Goal: Task Accomplishment & Management: Complete application form

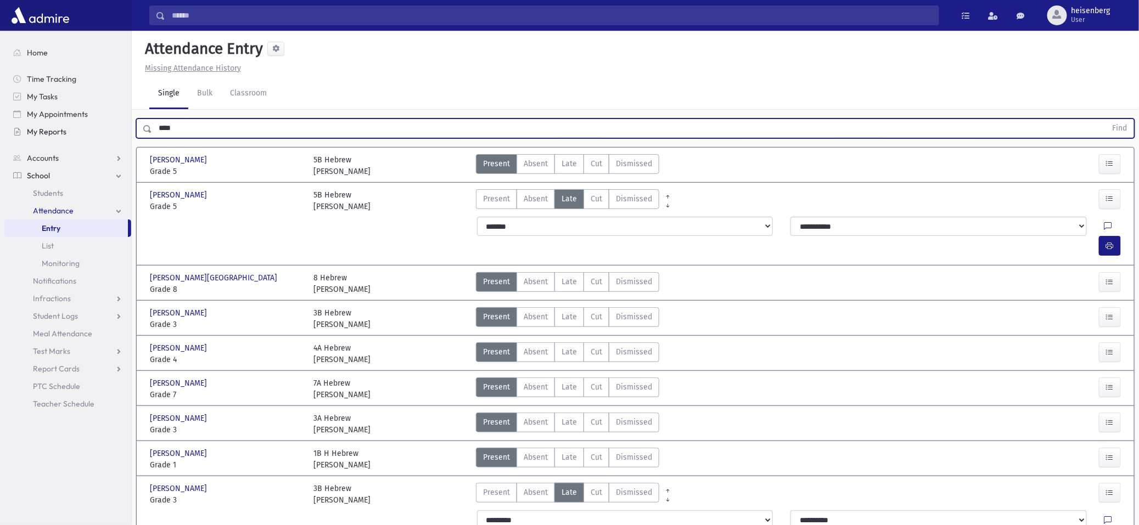
drag, startPoint x: 197, startPoint y: 124, endPoint x: 39, endPoint y: 122, distance: 157.6
click at [40, 122] on div "Search Results All Accounts" at bounding box center [569, 317] width 1139 height 635
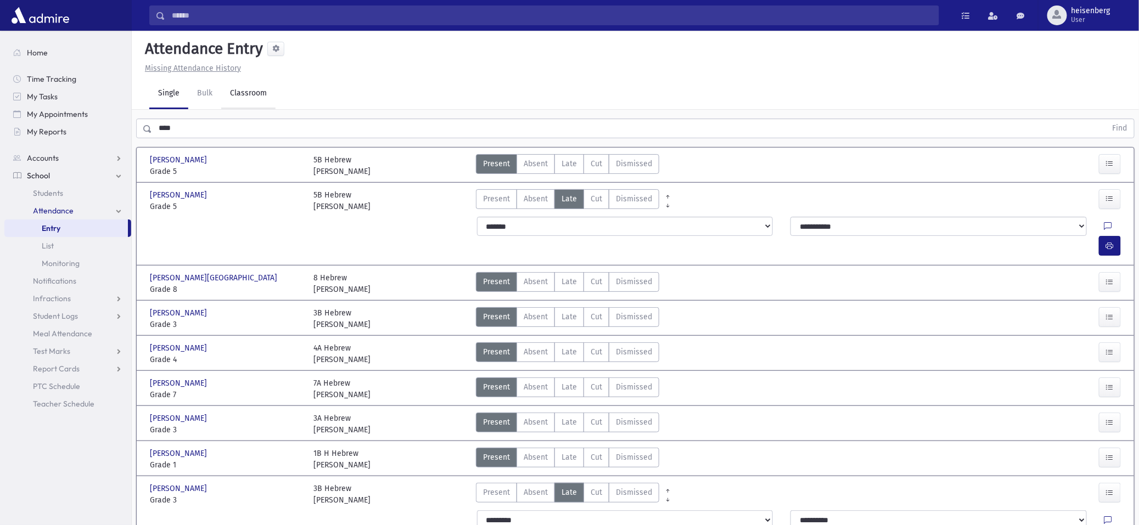
click at [238, 92] on link "Classroom" at bounding box center [248, 94] width 54 height 31
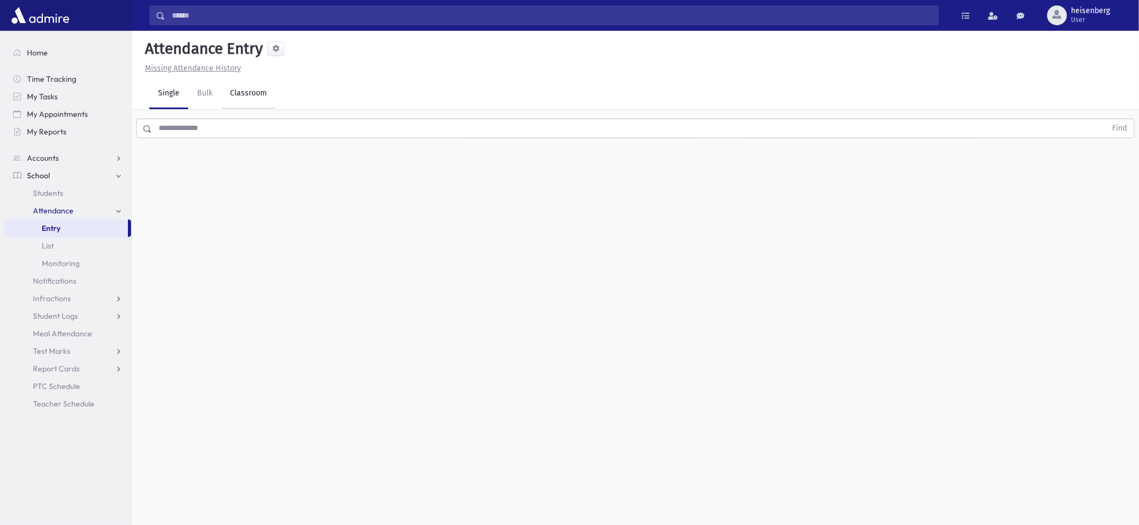
click at [243, 93] on link "Classroom" at bounding box center [248, 94] width 54 height 31
click at [294, 141] on div "--Select One--" at bounding box center [298, 142] width 109 height 12
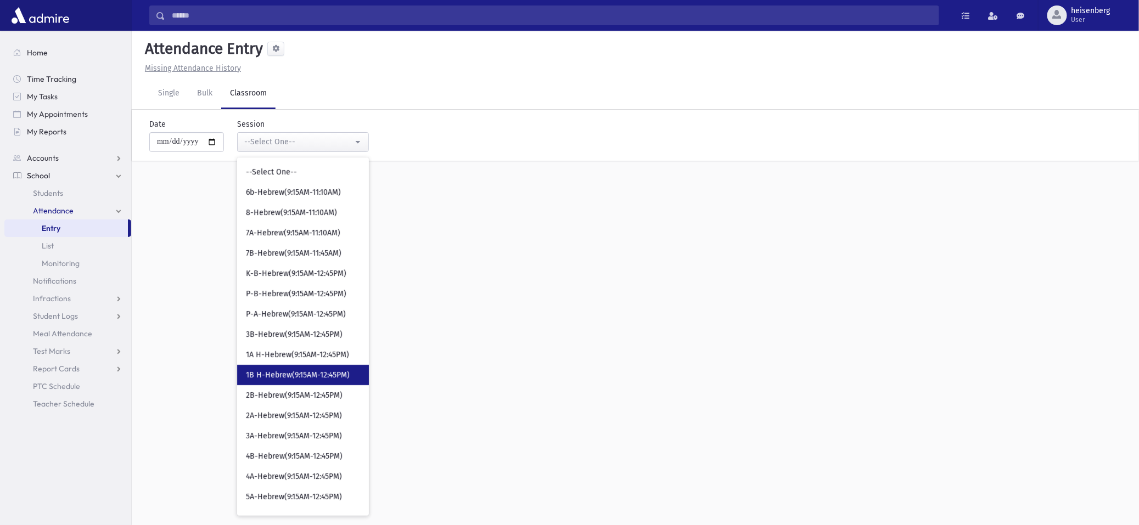
click at [273, 372] on span "1B H-Hebrew(9:15AM-12:45PM)" at bounding box center [298, 375] width 104 height 11
select select "****"
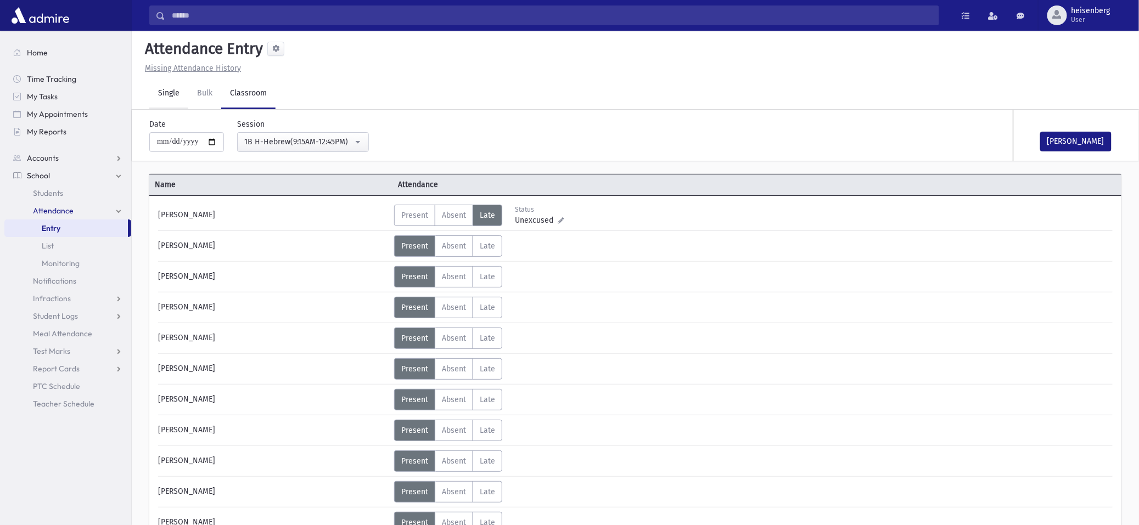
drag, startPoint x: 173, startPoint y: 88, endPoint x: 183, endPoint y: 88, distance: 9.9
click at [173, 87] on link "Single" at bounding box center [168, 94] width 39 height 31
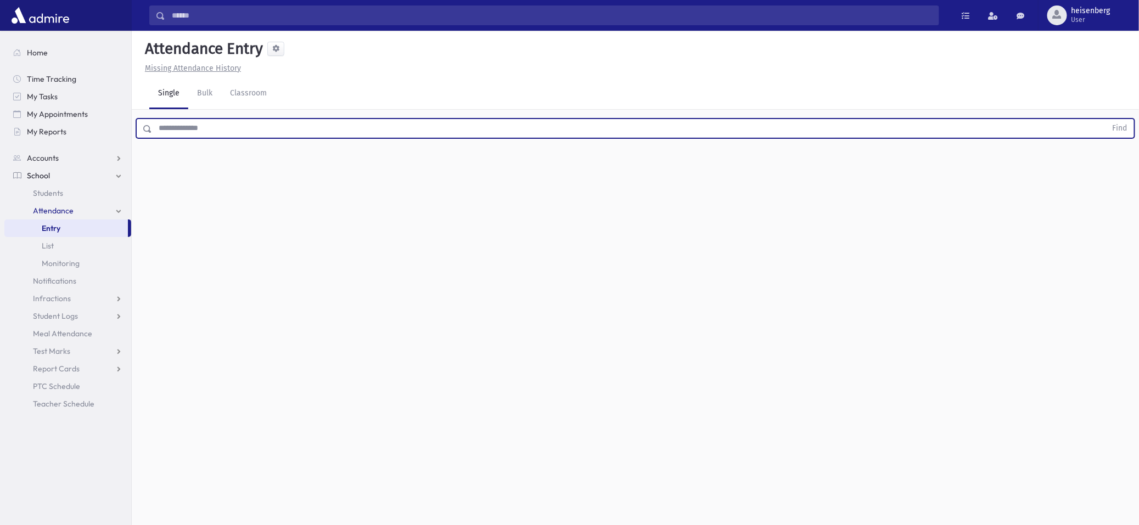
click at [310, 128] on input "text" at bounding box center [629, 129] width 955 height 20
type input "******"
click at [1106, 119] on button "Find" at bounding box center [1120, 128] width 28 height 19
